Goal: Transaction & Acquisition: Purchase product/service

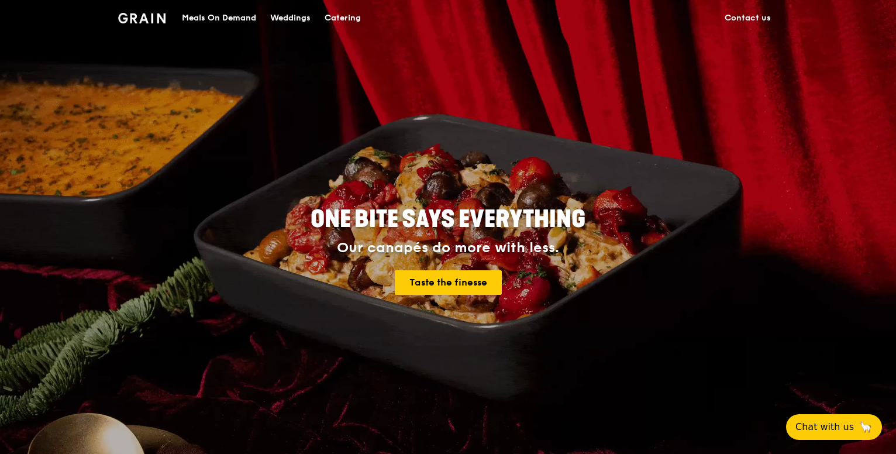
click at [210, 17] on div "Meals On Demand" at bounding box center [219, 18] width 74 height 35
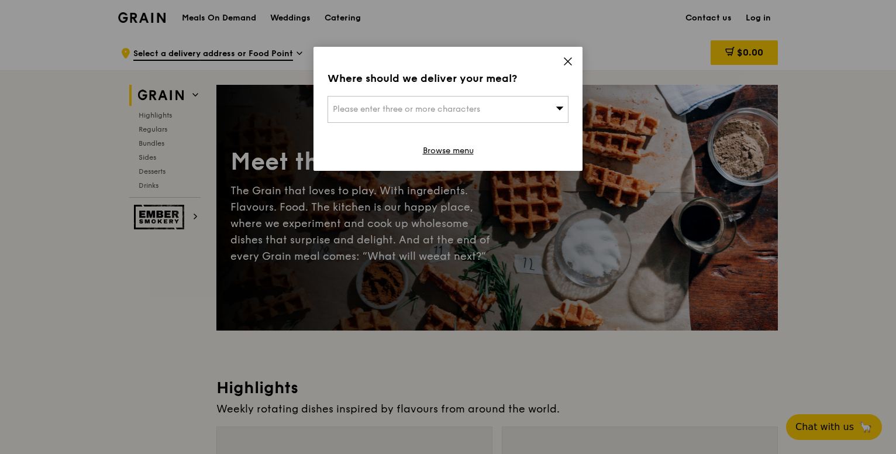
click at [572, 64] on icon at bounding box center [568, 61] width 11 height 11
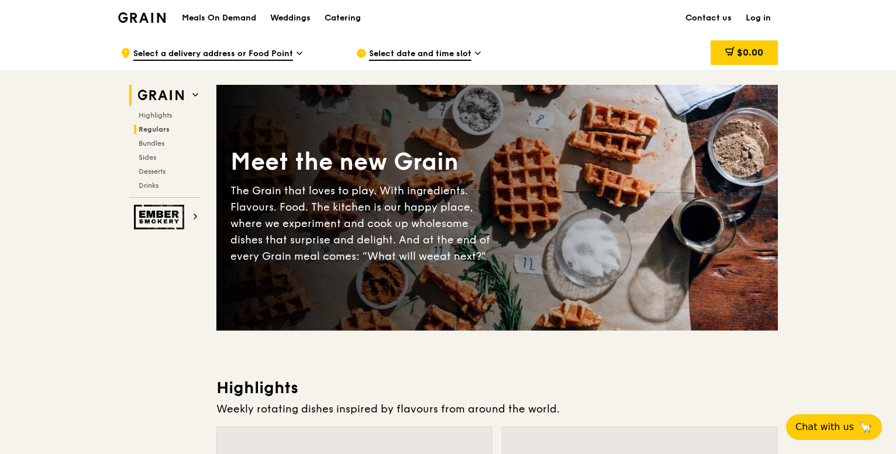
click at [156, 129] on span "Regulars" at bounding box center [154, 129] width 31 height 8
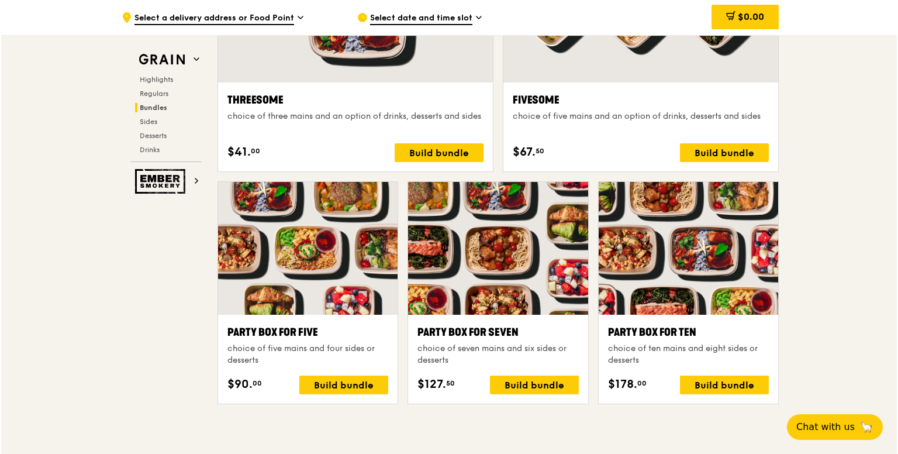
scroll to position [2290, 0]
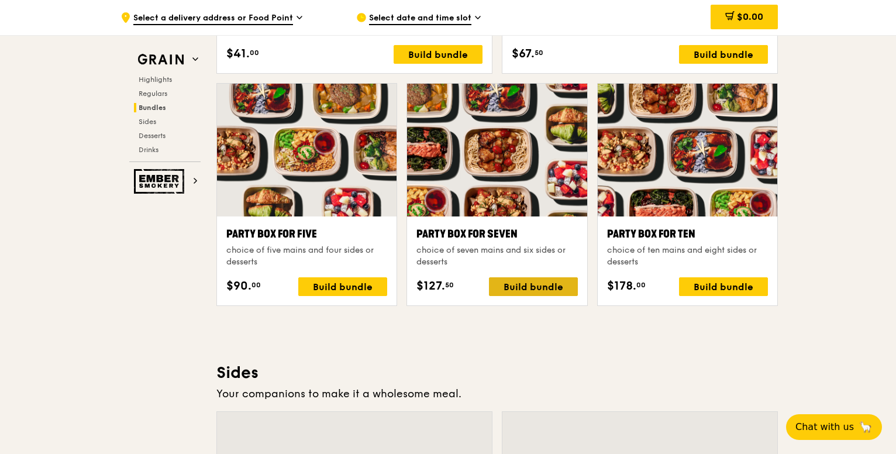
click at [532, 280] on div "Build bundle" at bounding box center [533, 286] width 89 height 19
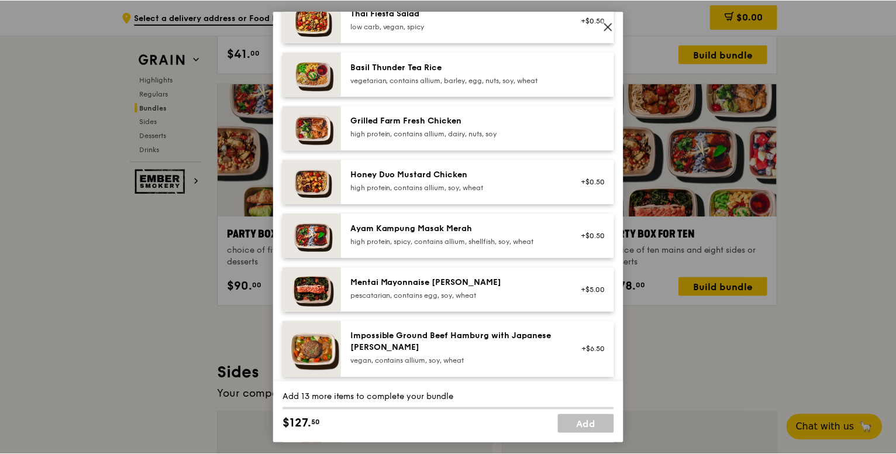
scroll to position [234, 0]
click at [414, 127] on div "Grilled Farm Fresh Chicken" at bounding box center [456, 122] width 210 height 12
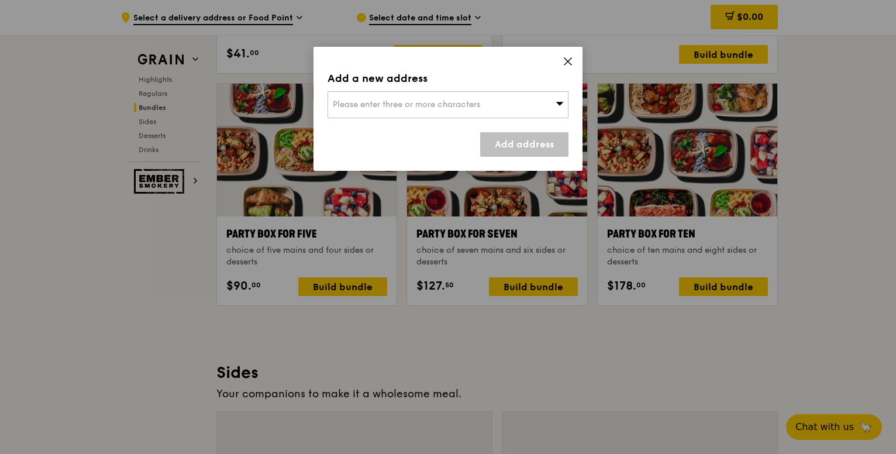
click at [428, 106] on span "Please enter three or more characters" at bounding box center [406, 104] width 147 height 10
click at [416, 106] on input "search" at bounding box center [448, 105] width 240 height 26
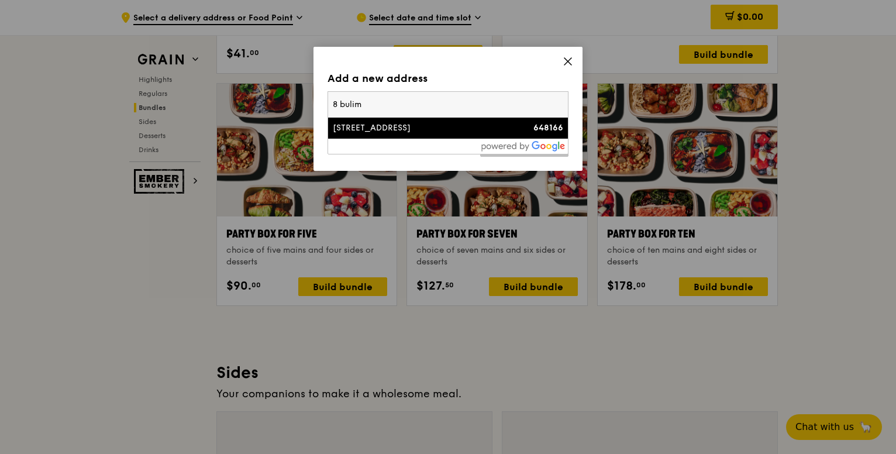
type input "8 bulim"
click at [419, 125] on div "[STREET_ADDRESS]" at bounding box center [419, 128] width 173 height 12
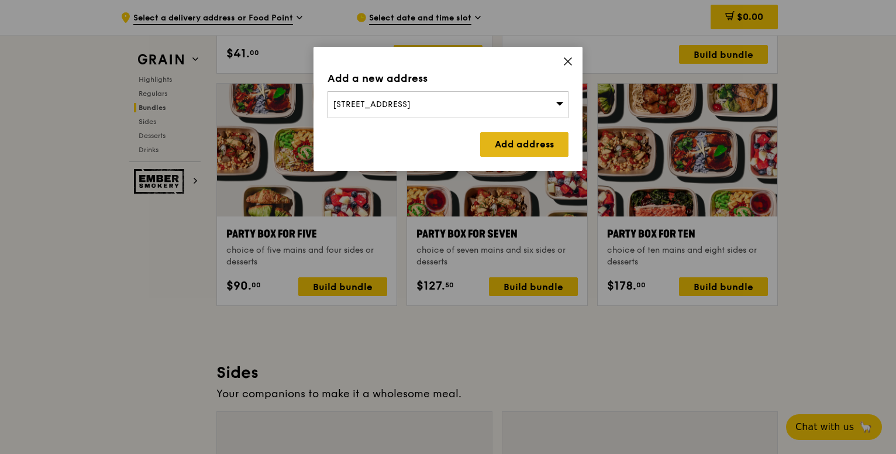
click at [530, 147] on link "Add address" at bounding box center [524, 144] width 88 height 25
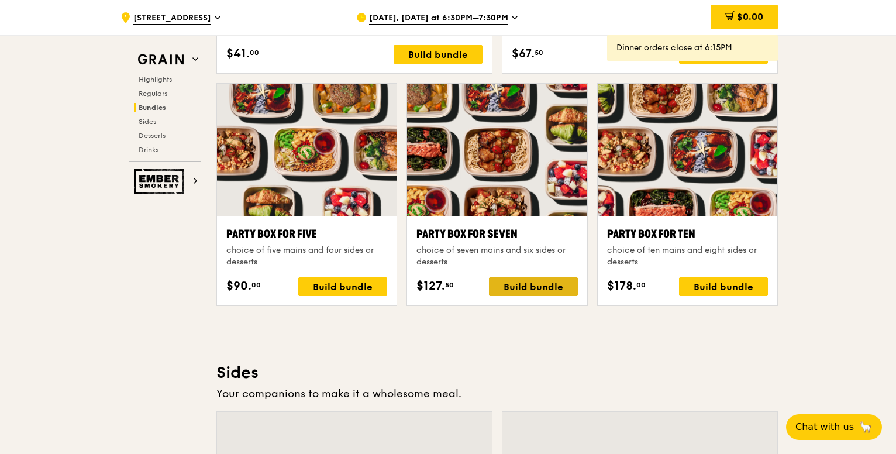
click at [519, 287] on div "Build bundle" at bounding box center [533, 286] width 89 height 19
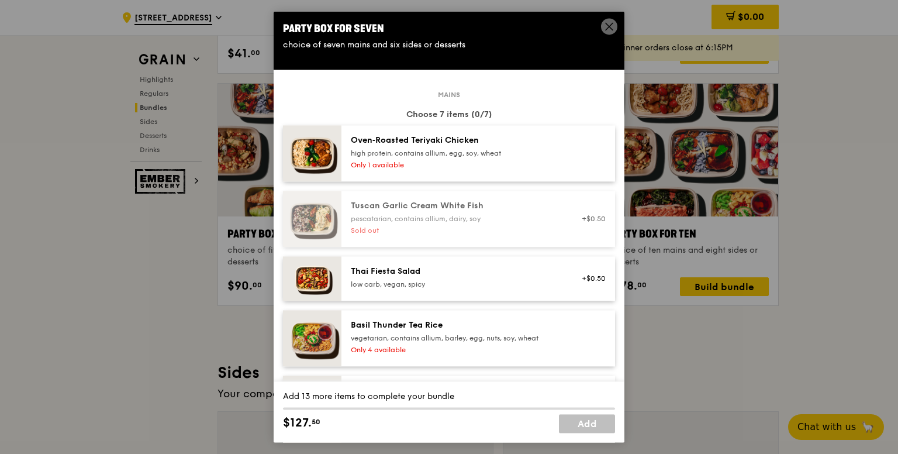
click at [609, 29] on icon at bounding box center [609, 26] width 11 height 11
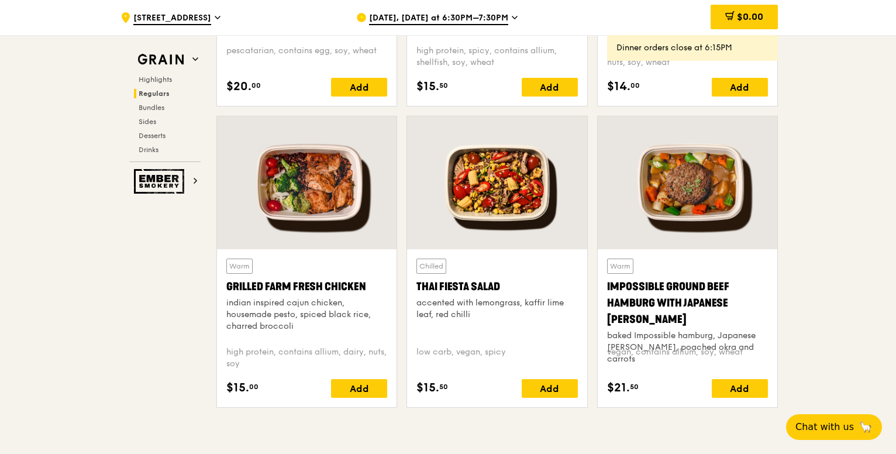
scroll to position [1003, 0]
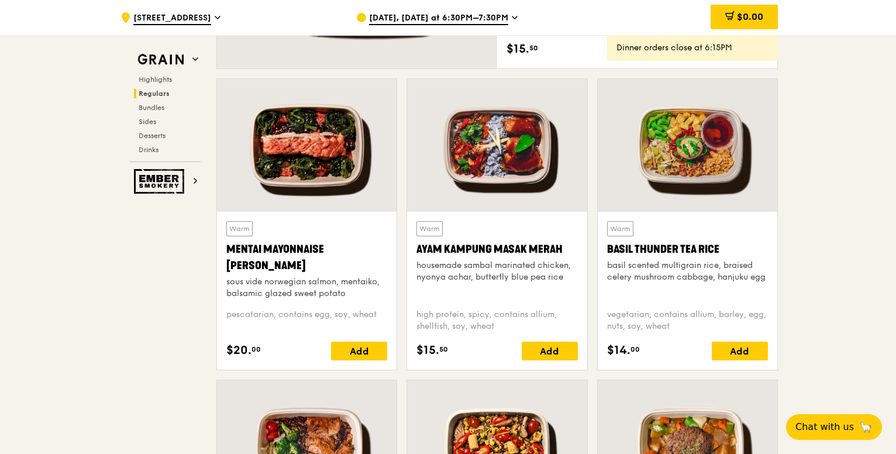
click at [477, 15] on span "[DATE], [DATE] at 6:30PM–7:30PM" at bounding box center [438, 18] width 139 height 13
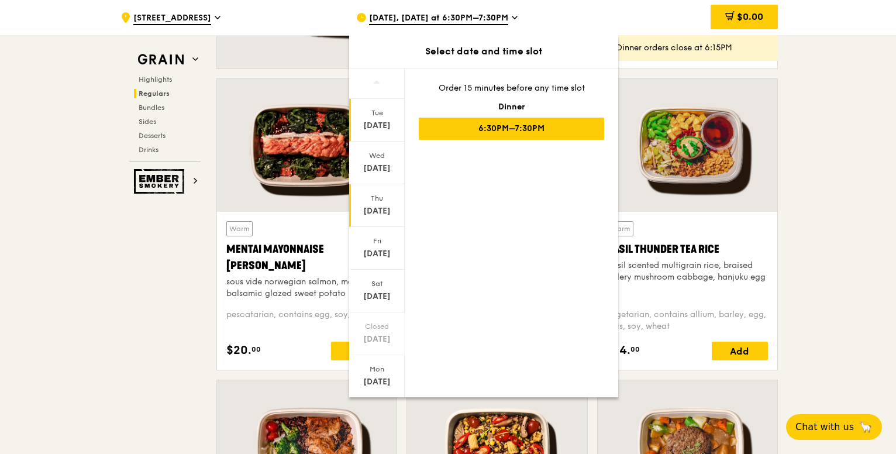
click at [384, 202] on div "Thu" at bounding box center [377, 198] width 52 height 9
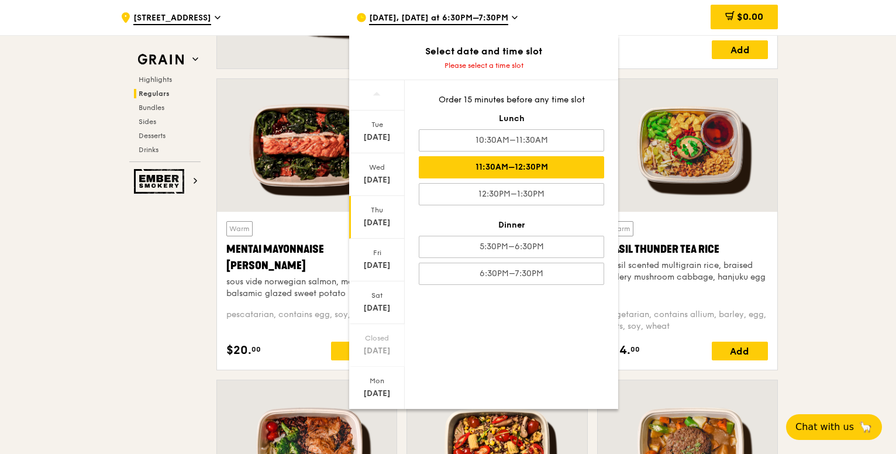
click at [515, 172] on div "11:30AM–12:30PM" at bounding box center [511, 167] width 185 height 22
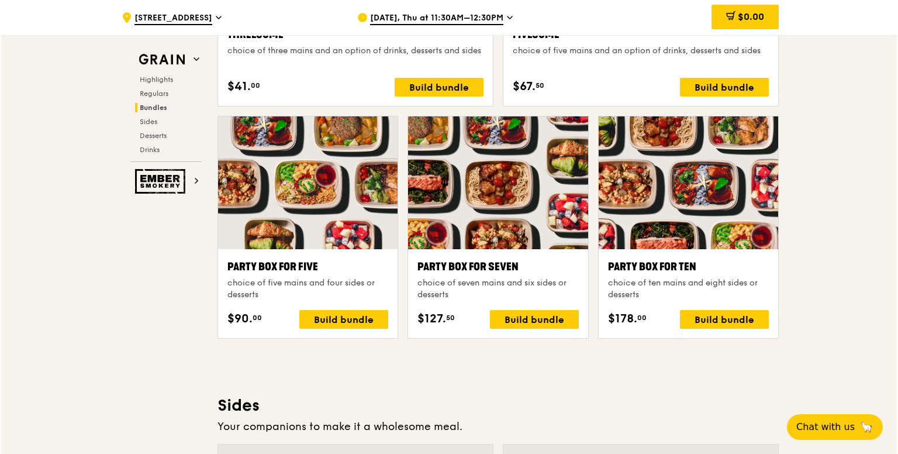
scroll to position [2290, 0]
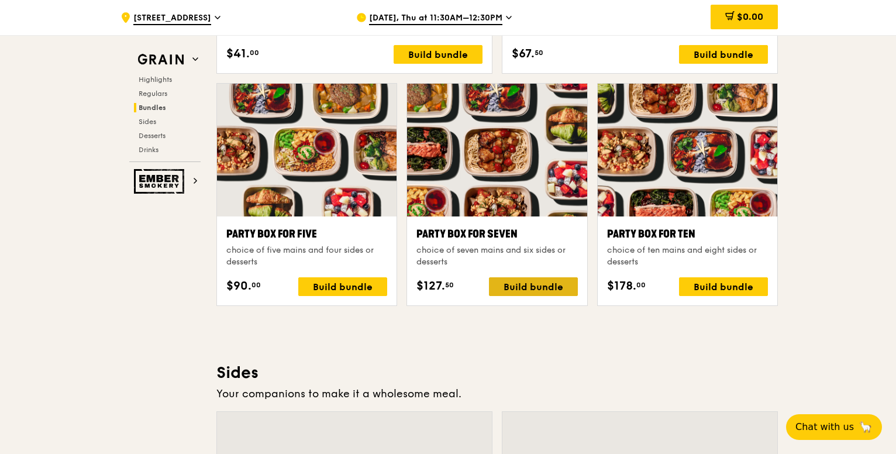
click at [526, 286] on div "Build bundle" at bounding box center [533, 286] width 89 height 19
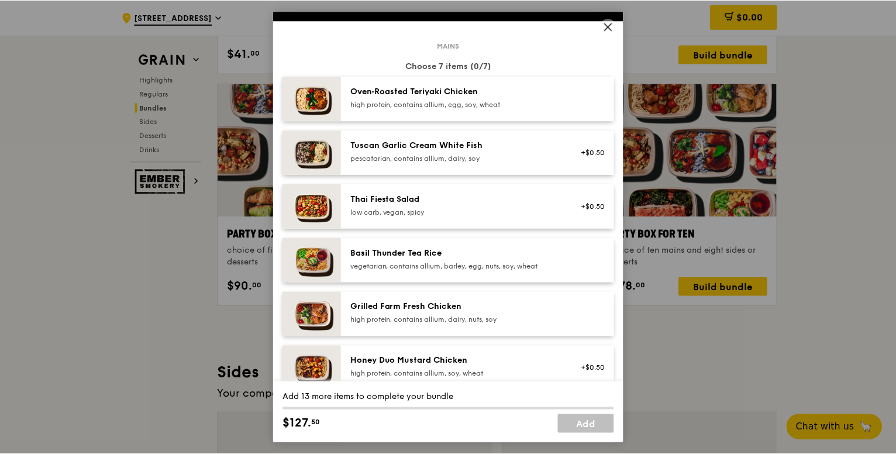
scroll to position [117, 0]
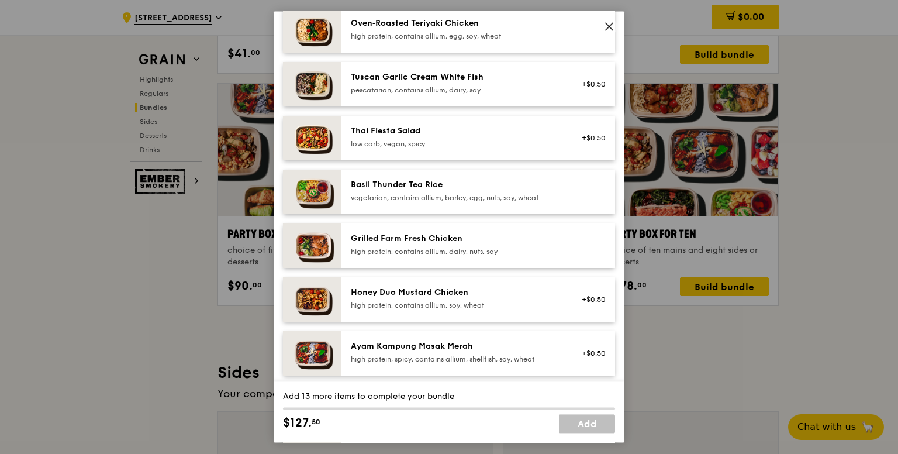
click at [370, 146] on div "low carb, vegan, spicy" at bounding box center [456, 143] width 210 height 9
click at [608, 26] on icon at bounding box center [609, 26] width 11 height 11
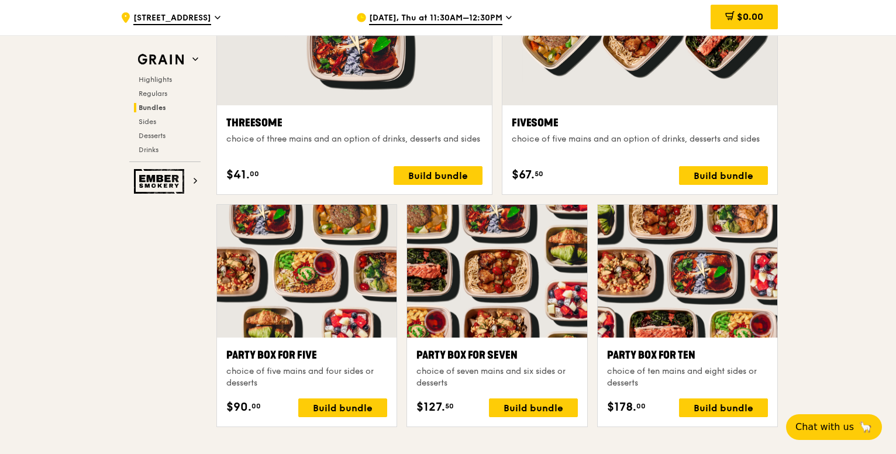
scroll to position [2281, 0]
